Goal: Find specific fact: Find specific fact

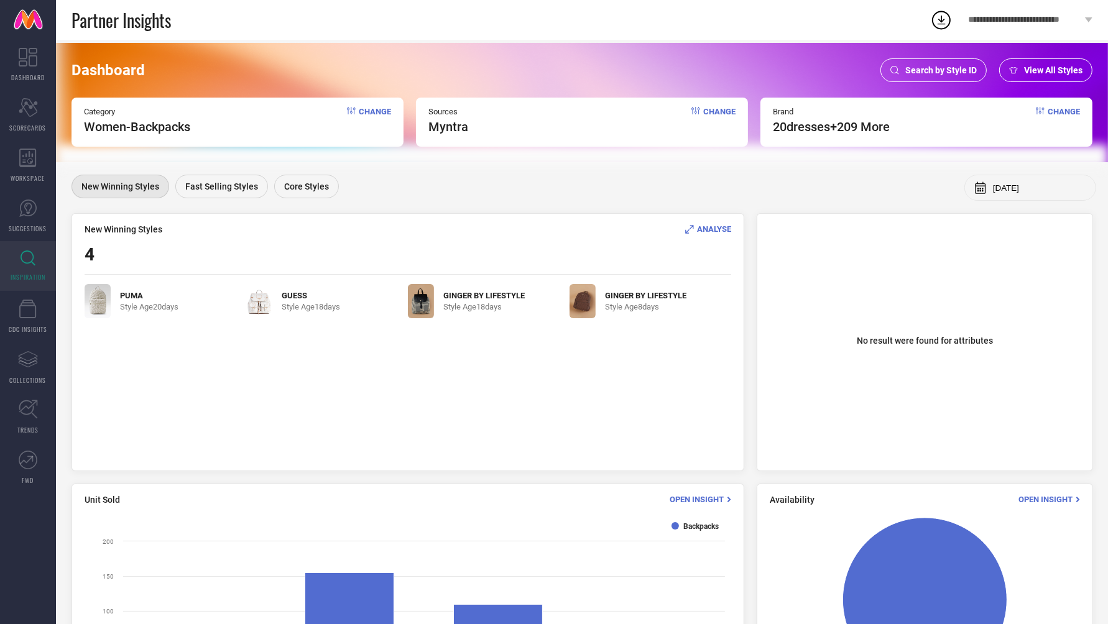
click at [917, 77] on div "Search by Style ID" at bounding box center [934, 70] width 106 height 24
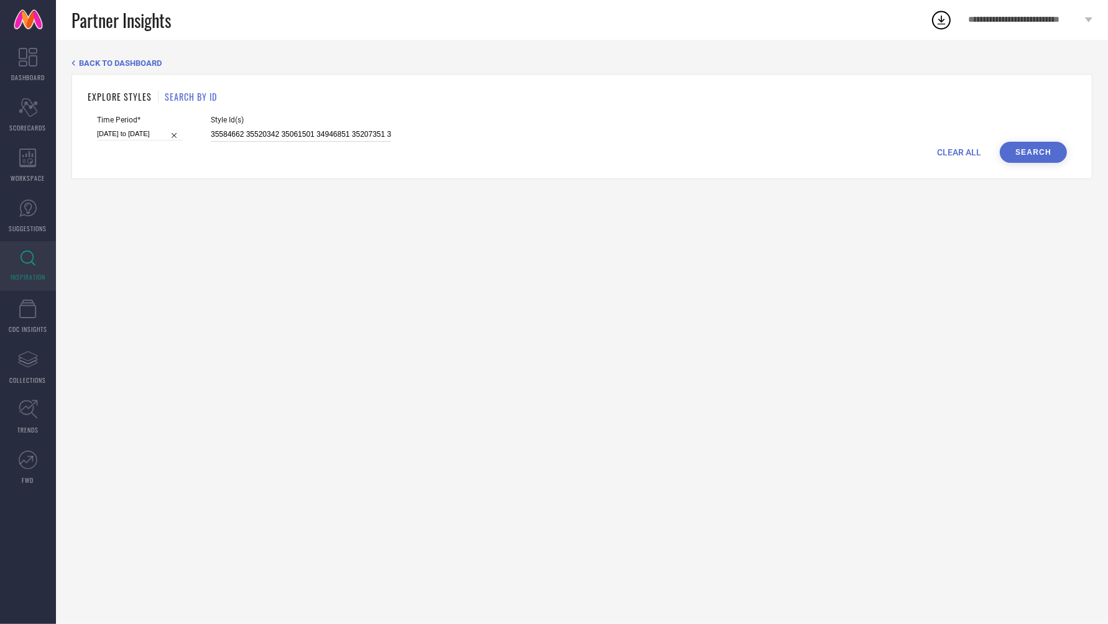
scroll to position [0, 1966]
drag, startPoint x: 198, startPoint y: 133, endPoint x: 739, endPoint y: 172, distance: 542.4
click at [739, 172] on div "EXPLORE STYLES SEARCH BY ID Time Period* [DATE] to [DATE] Style Id(s) 35584662 …" at bounding box center [582, 126] width 1021 height 105
paste input "25662496 8311833 2370105 1632047 8311789 2370105 29710526 29710526 29710526 256…"
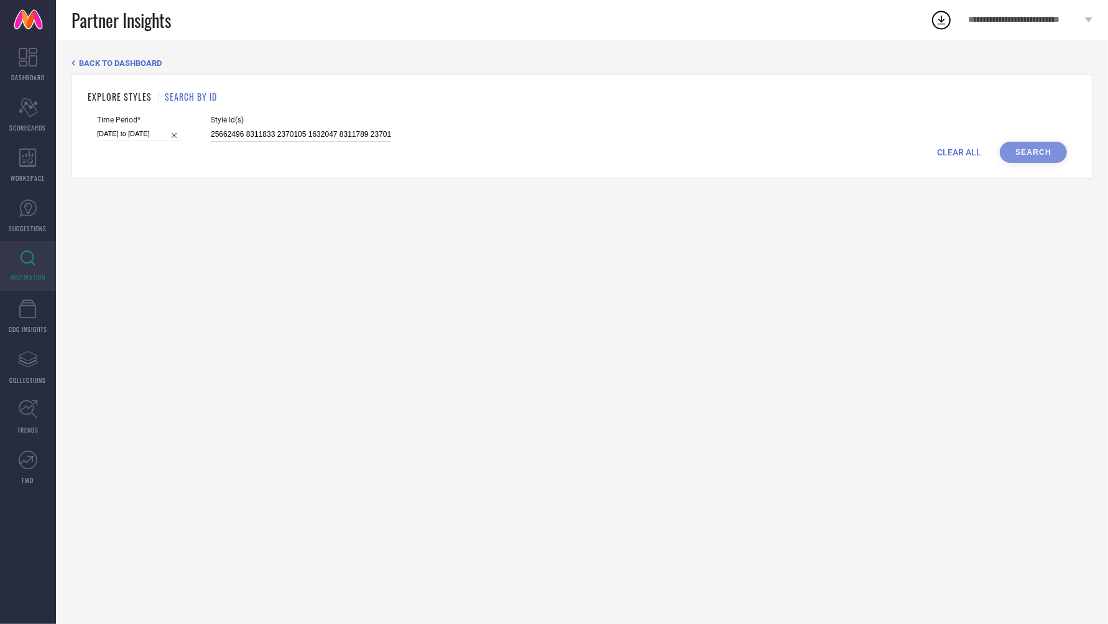
scroll to position [0, 1496]
type input "25662496 8311833 2370105 1632047 8311789 2370105 29710526 29710526 29710526 256…"
click at [1053, 154] on button "Search" at bounding box center [1033, 152] width 67 height 21
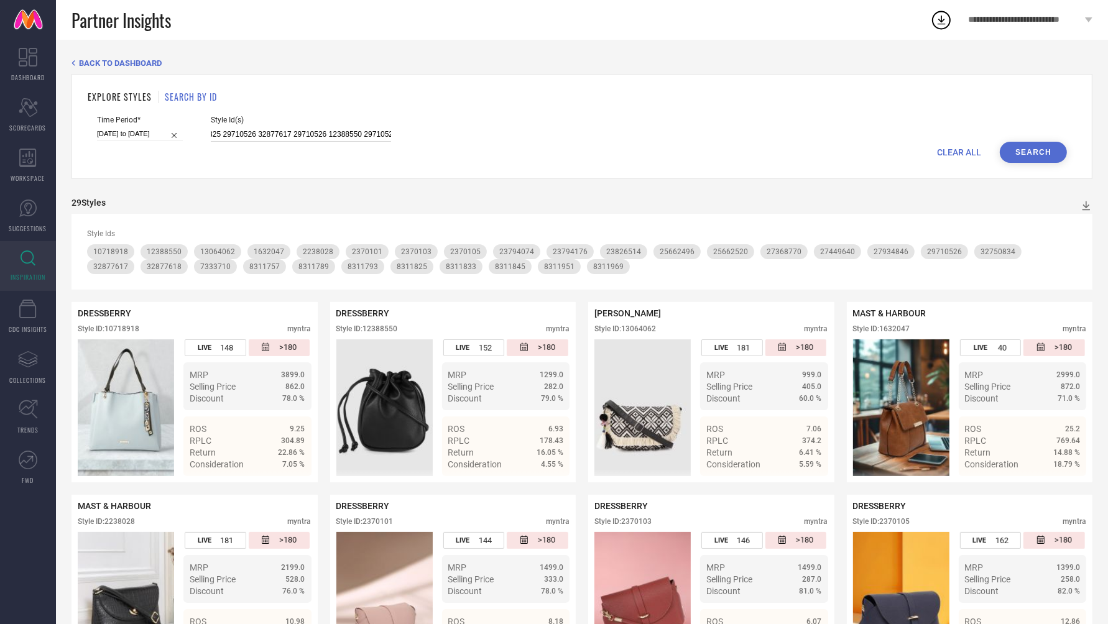
scroll to position [0, 1496]
drag, startPoint x: 198, startPoint y: 134, endPoint x: 979, endPoint y: 180, distance: 783.1
paste input "2238028 13064094 10521428 27934846 23794074 27368770 13064060 7333710 25662520 …"
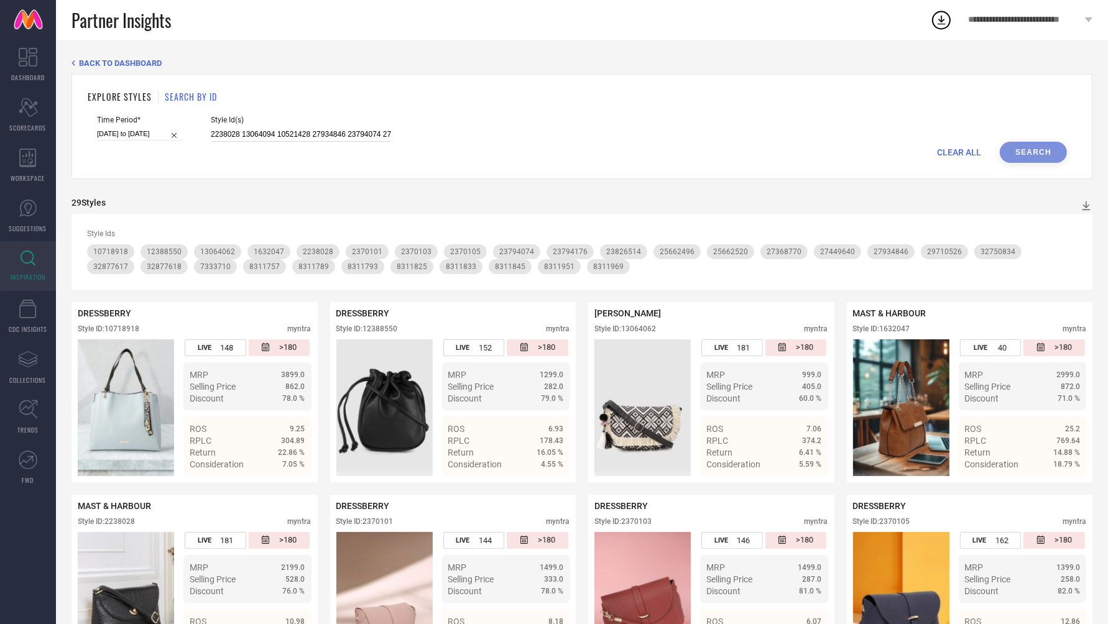
scroll to position [0, 1463]
type input "2238028 13064094 10521428 27934846 23794074 27368770 13064060 7333710 25662520 …"
click at [1044, 145] on button "Search" at bounding box center [1033, 152] width 67 height 21
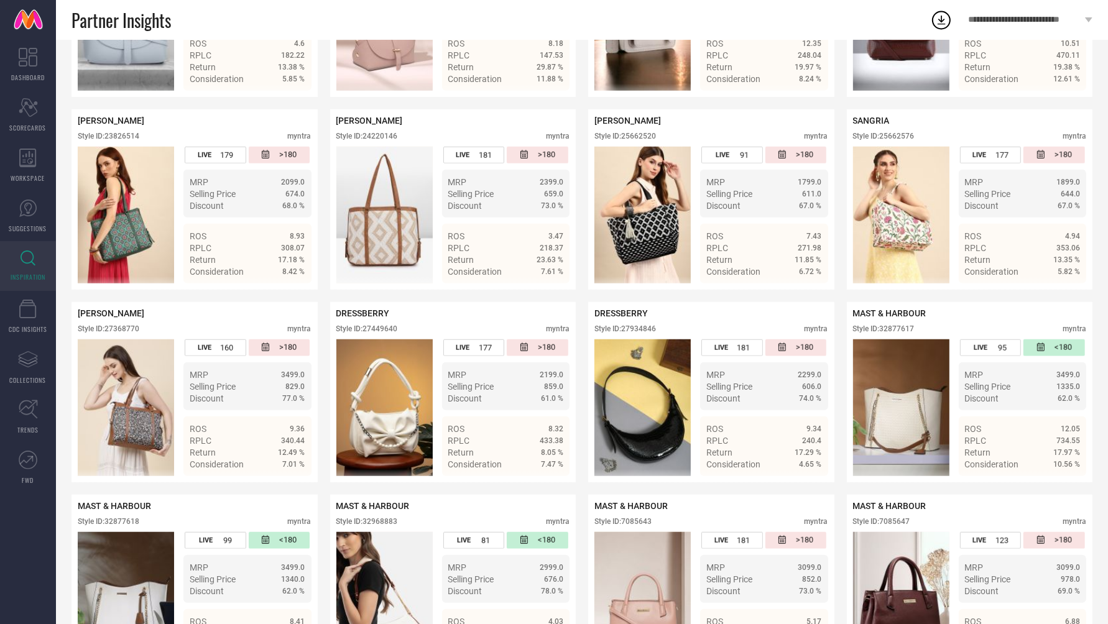
scroll to position [968, 0]
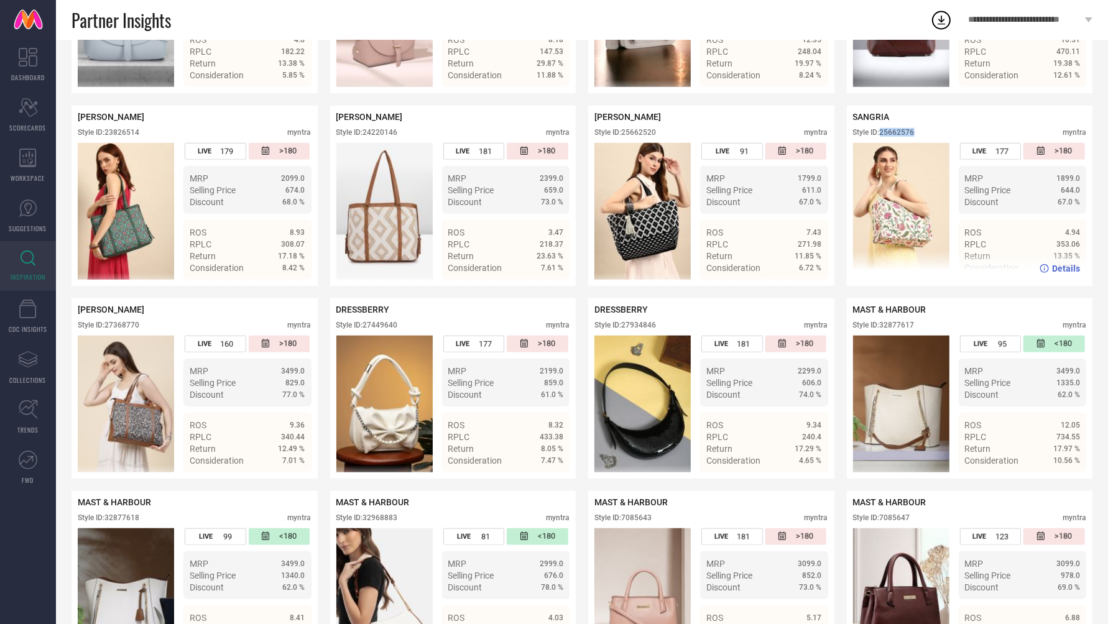
drag, startPoint x: 884, startPoint y: 132, endPoint x: 944, endPoint y: 132, distance: 60.3
click at [944, 132] on div "Style ID: 25662576 myntra" at bounding box center [970, 135] width 234 height 15
copy div "25662576"
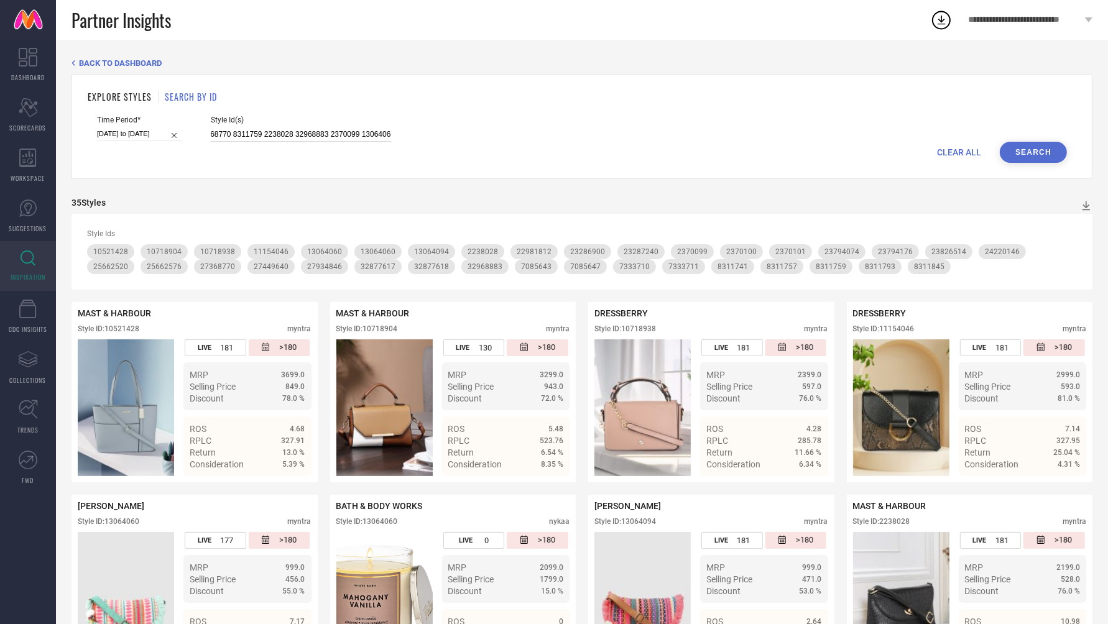
scroll to position [0, 1463]
drag, startPoint x: 198, startPoint y: 130, endPoint x: 764, endPoint y: 191, distance: 569.8
paste input "23826514 23826514 7333710 29214696 12388526 22981812 23794176 8311741 8311801 2…"
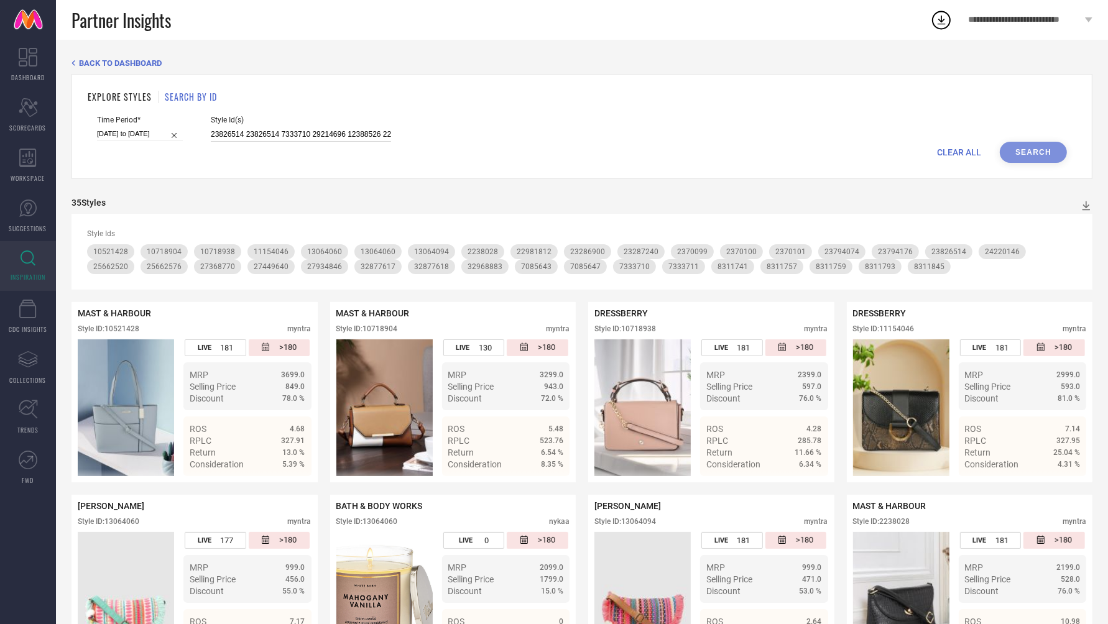
scroll to position [0, 1262]
type input "23826514 23826514 7333710 29214696 12388526 22981812 23794176 8311741 8311801 2…"
click at [1036, 152] on button "Search" at bounding box center [1033, 152] width 67 height 21
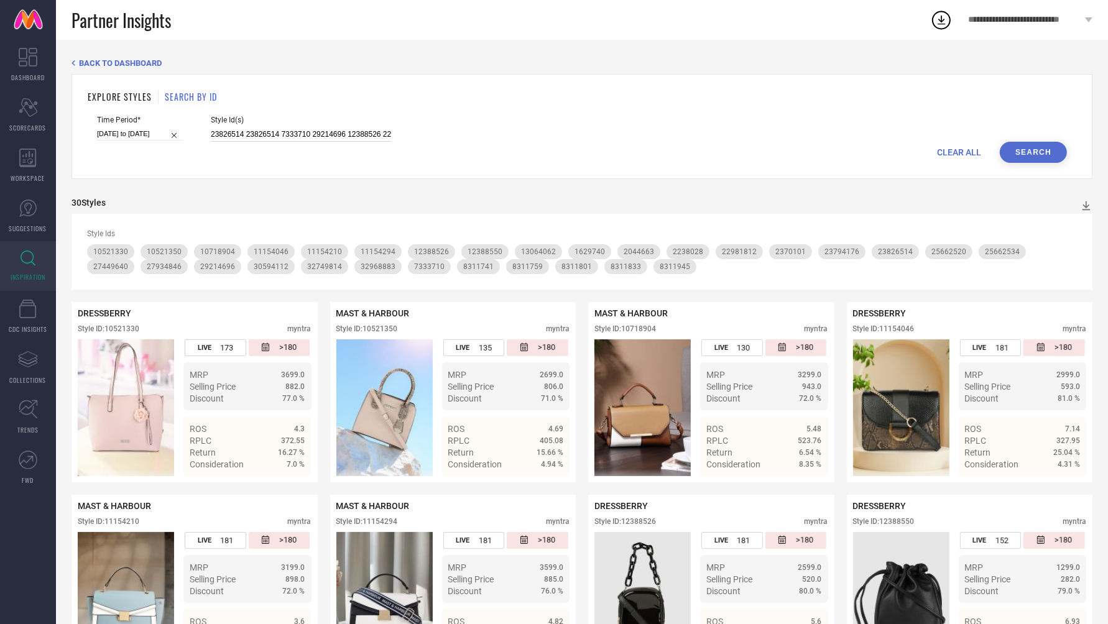
scroll to position [0, 1262]
drag, startPoint x: 198, startPoint y: 134, endPoint x: 1161, endPoint y: 164, distance: 963.7
click at [1108, 164] on html "**********" at bounding box center [554, 312] width 1108 height 624
paste input "7333710 8311759 22981812 27934846 21880668 7333710 10521446 10718904 25796232 2…"
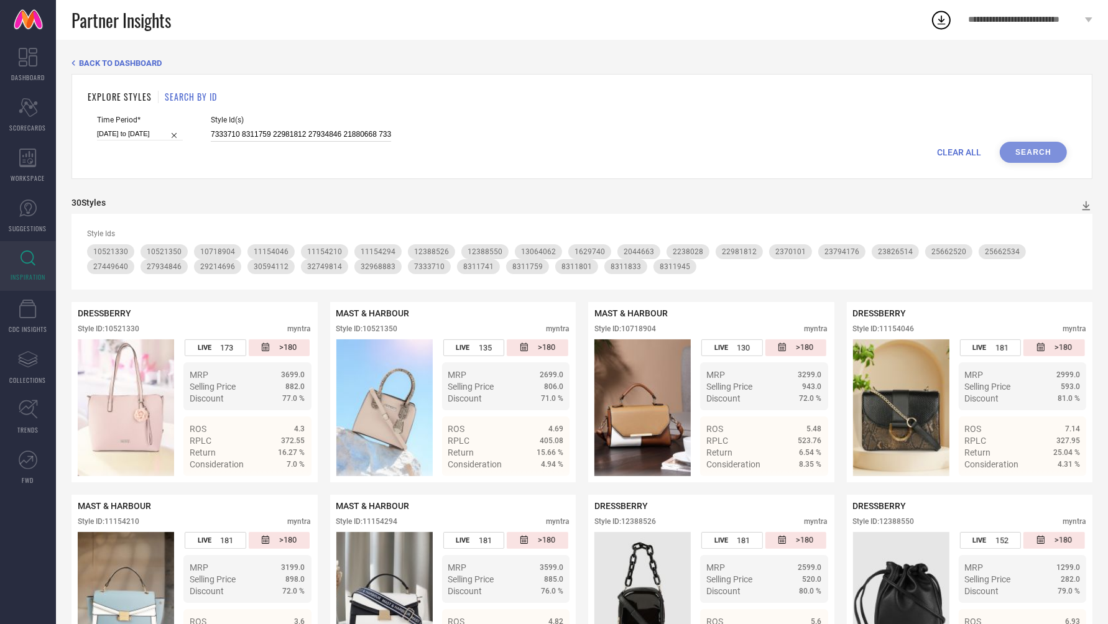
scroll to position [0, 2275]
type input "7333710 8311759 22981812 27934846 21880668 7333710 10521446 10718904 25796232 2…"
click at [1034, 156] on button "Search" at bounding box center [1033, 152] width 67 height 21
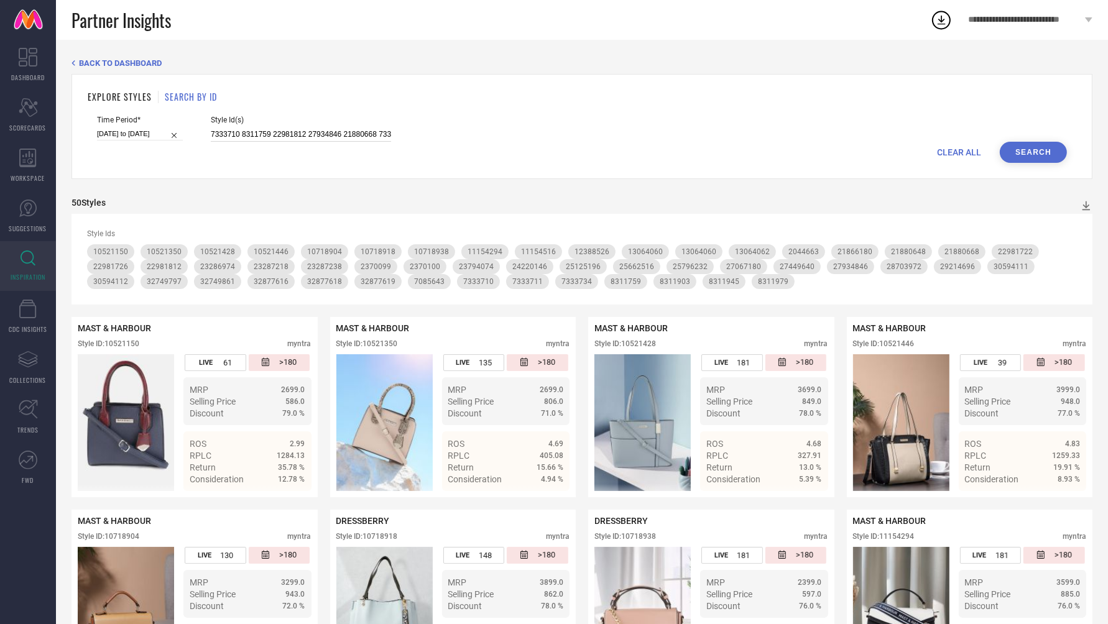
scroll to position [0, 2275]
drag, startPoint x: 197, startPoint y: 135, endPoint x: 674, endPoint y: 167, distance: 478.1
click at [674, 167] on div "EXPLORE STYLES SEARCH BY ID Time Period* [DATE] to [DATE] Style Id(s) 7333710 8…" at bounding box center [582, 126] width 1021 height 105
paste input "25662516 12388526 27067180 23282828 25662516 24357790 7333734 30594111 8311903 …"
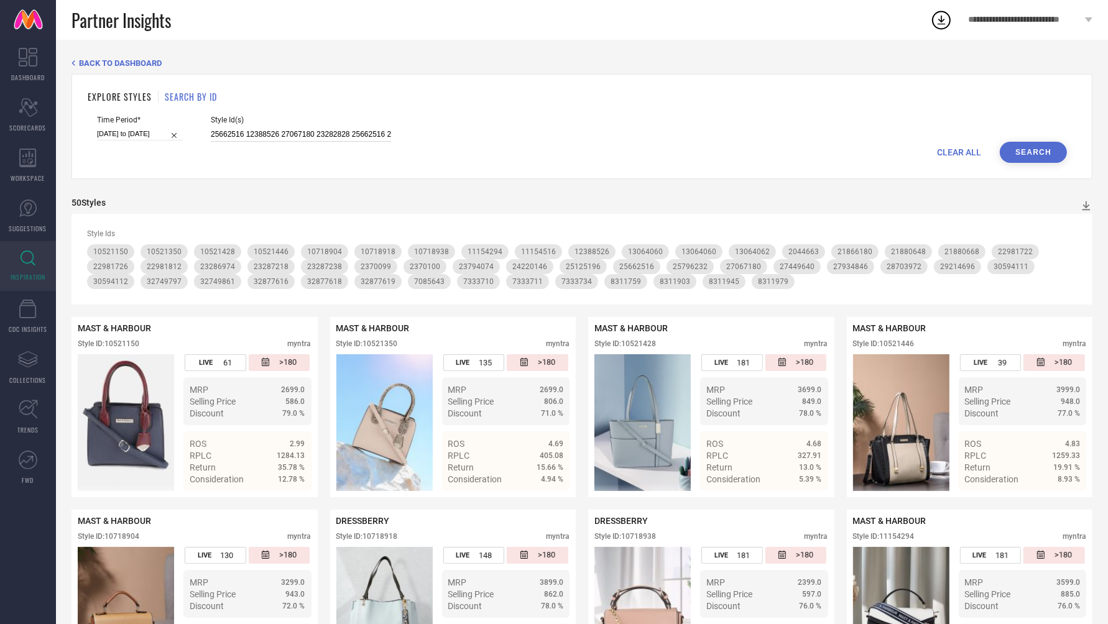
scroll to position [0, 2333]
type input "25662516 12388526 27067180 23282828 25662516 24357790 7333734 30594111 8311903 …"
click at [1034, 155] on button "Search" at bounding box center [1033, 152] width 67 height 21
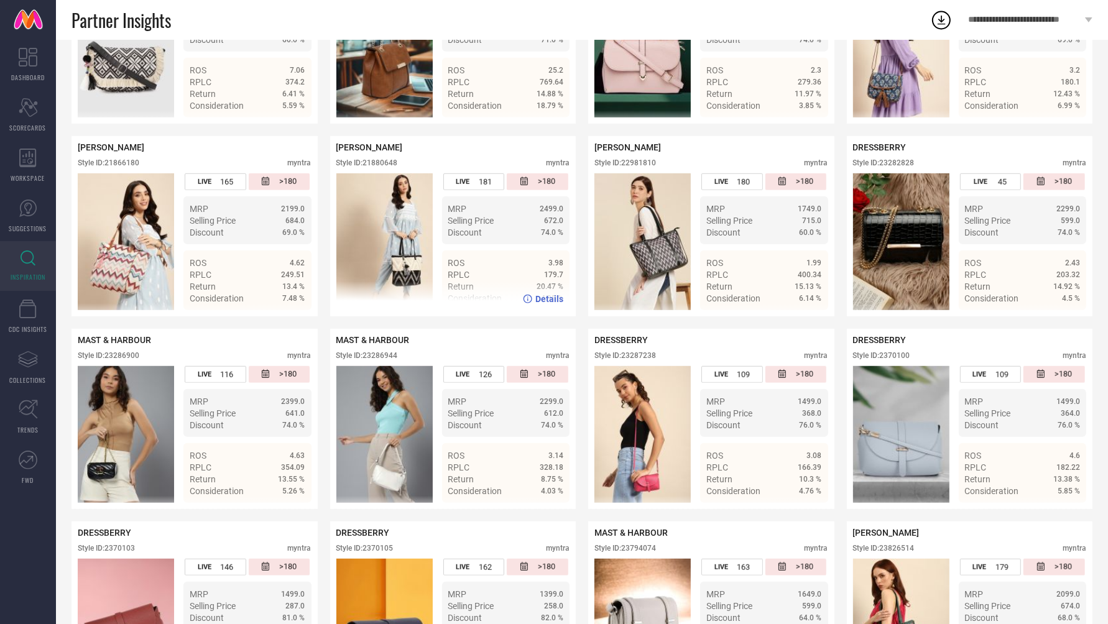
scroll to position [809, 0]
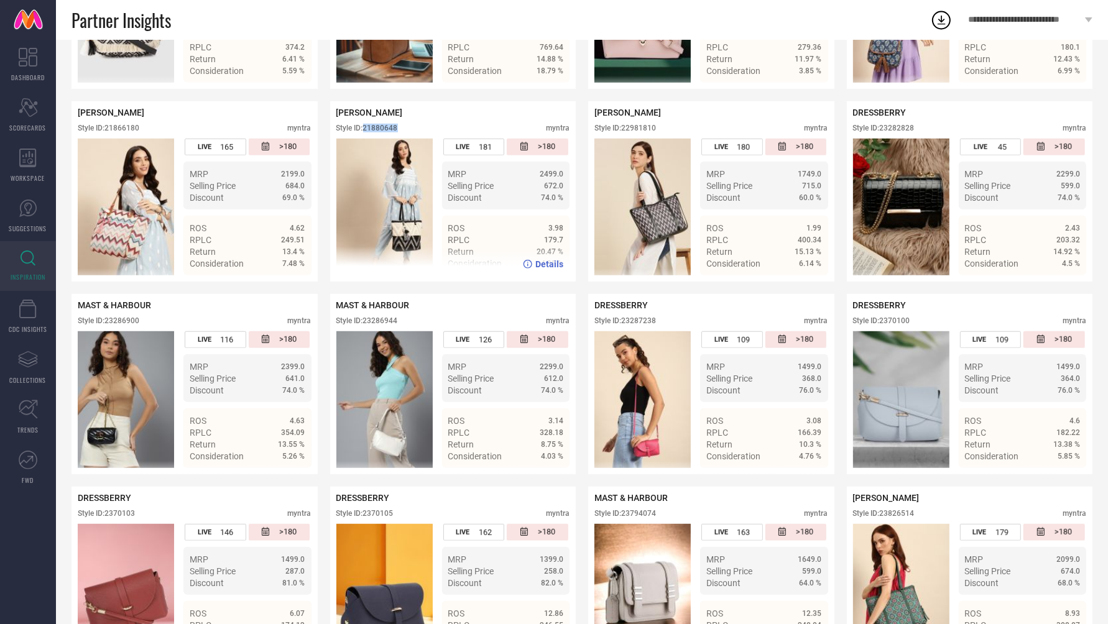
drag, startPoint x: 365, startPoint y: 111, endPoint x: 425, endPoint y: 110, distance: 60.3
click at [425, 124] on div "Style ID: 21880648 myntra" at bounding box center [453, 131] width 234 height 15
copy div "21880648"
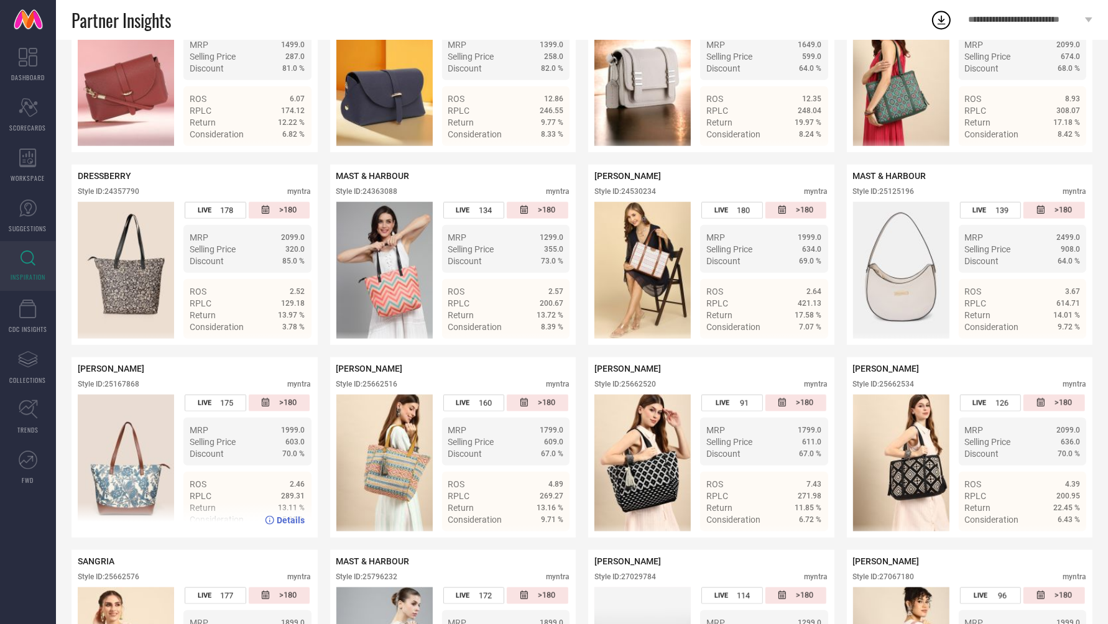
scroll to position [1300, 0]
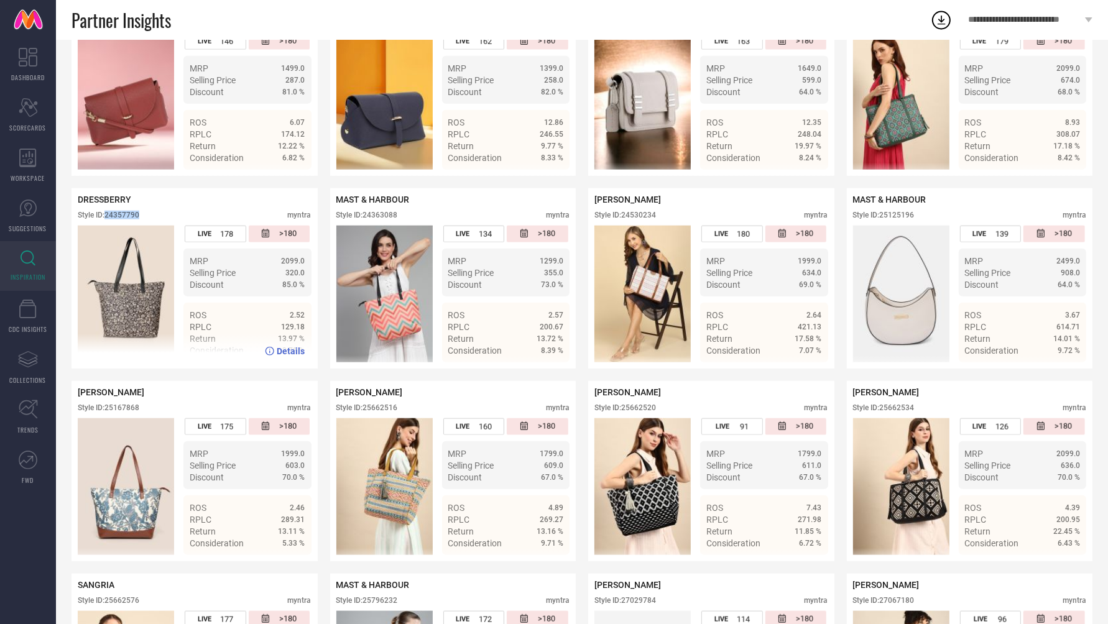
drag, startPoint x: 107, startPoint y: 198, endPoint x: 180, endPoint y: 206, distance: 73.8
click at [180, 211] on div "Style ID: 24357790 myntra" at bounding box center [195, 218] width 234 height 15
copy div "24357790"
